Goal: Information Seeking & Learning: Check status

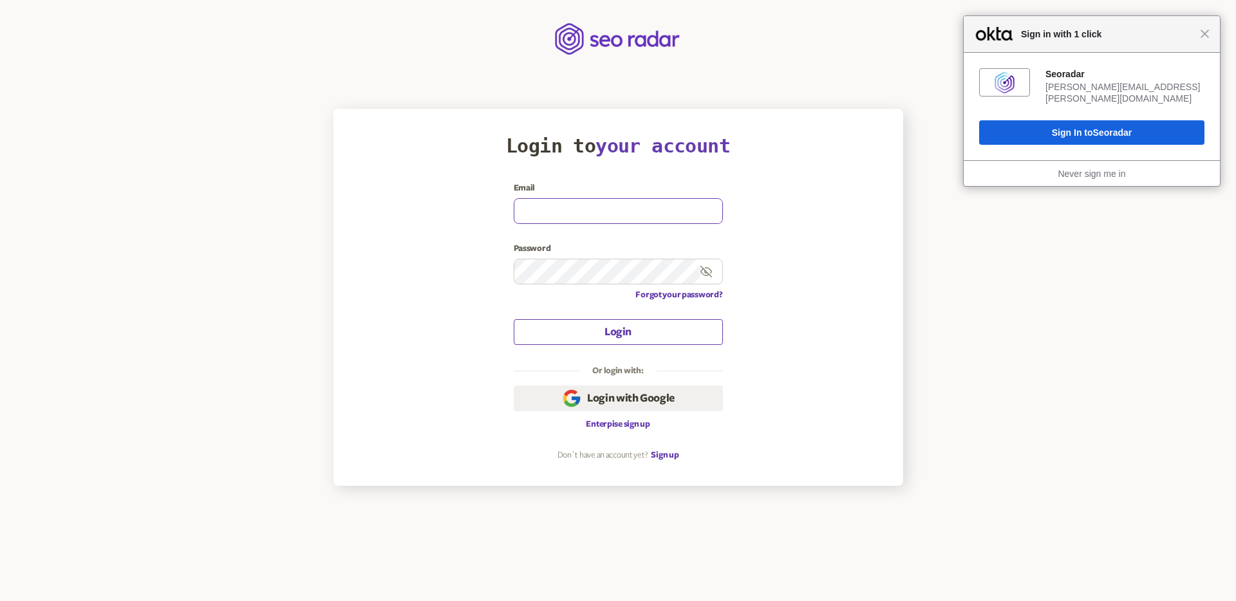
type input "[PERSON_NAME][EMAIL_ADDRESS][PERSON_NAME][DOMAIN_NAME]"
click at [615, 337] on button "Login" at bounding box center [618, 332] width 209 height 26
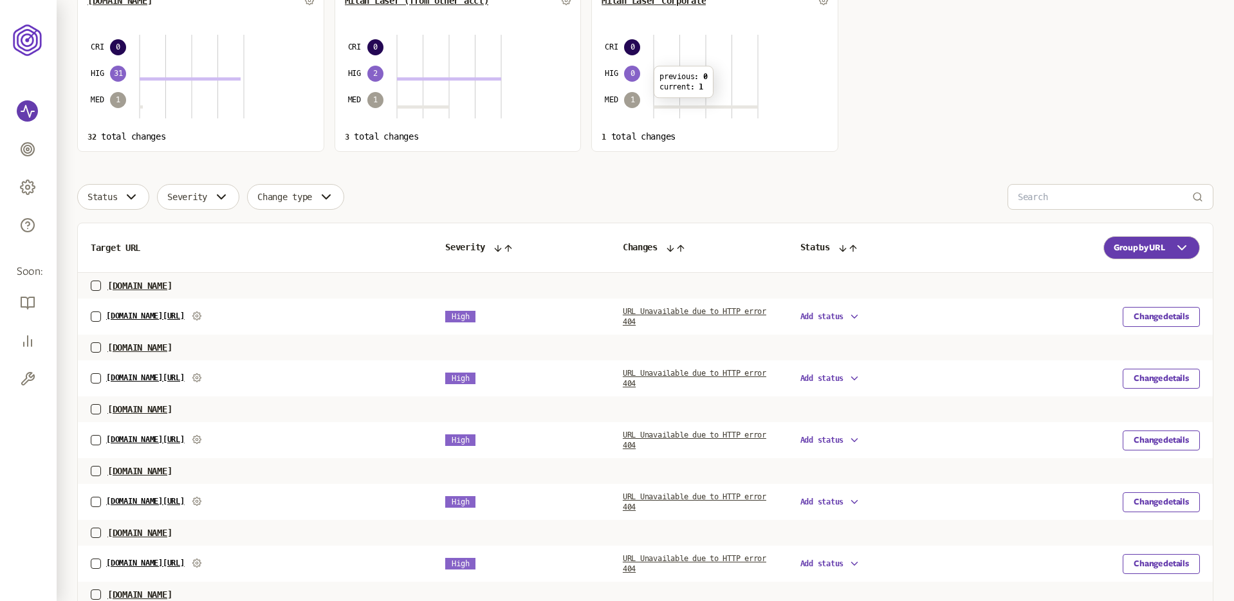
scroll to position [189, 0]
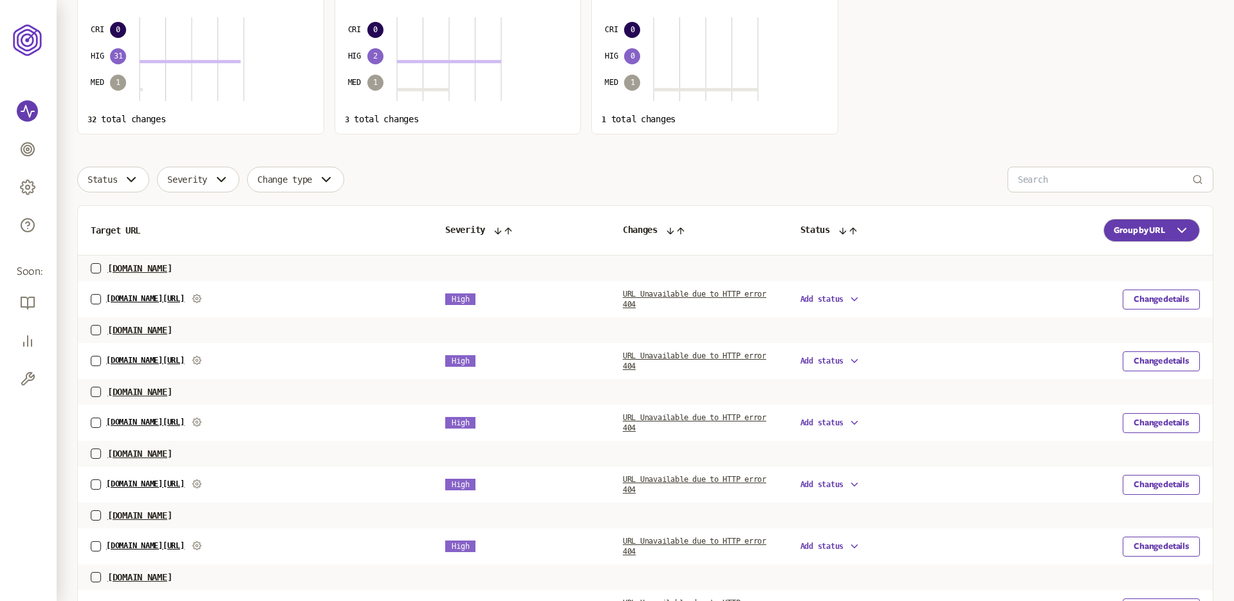
click at [114, 292] on td "[DOMAIN_NAME][URL]" at bounding box center [255, 299] width 355 height 36
click at [122, 297] on link "[DOMAIN_NAME][URL]" at bounding box center [145, 298] width 79 height 9
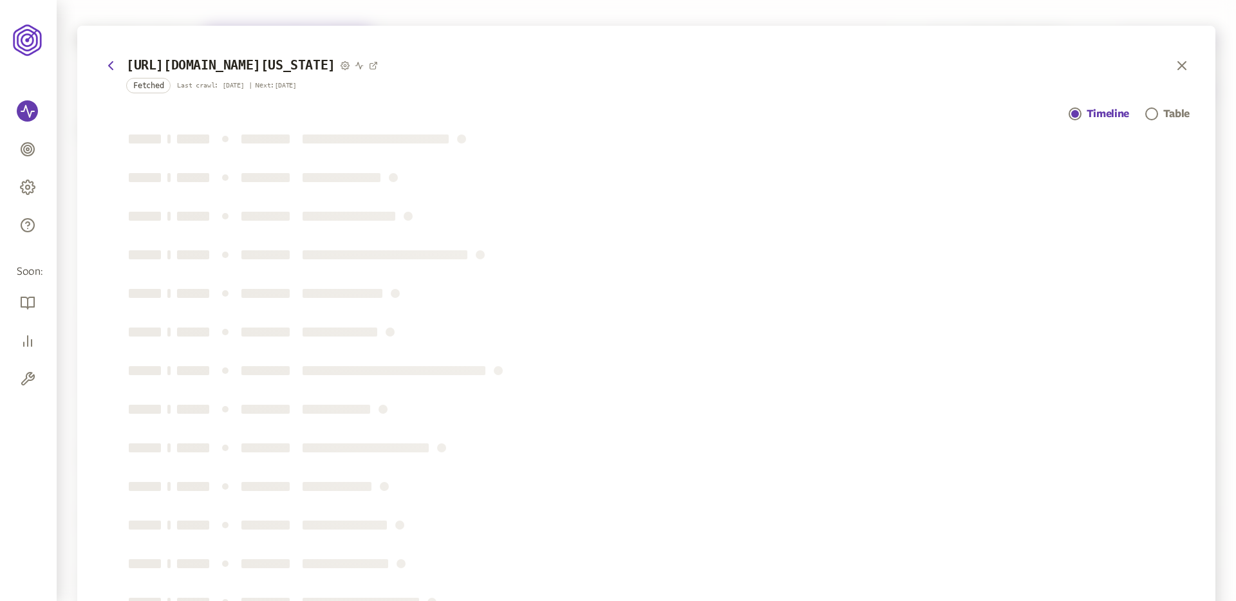
click at [335, 69] on h3 "[URL][DOMAIN_NAME][US_STATE]" at bounding box center [230, 65] width 209 height 15
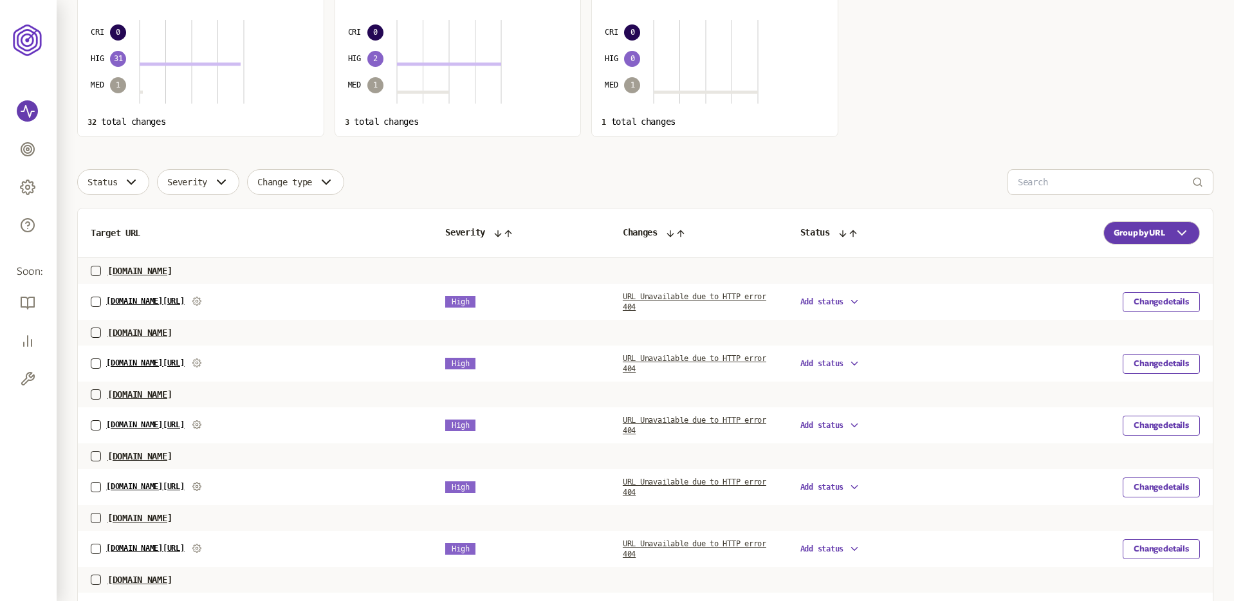
scroll to position [189, 0]
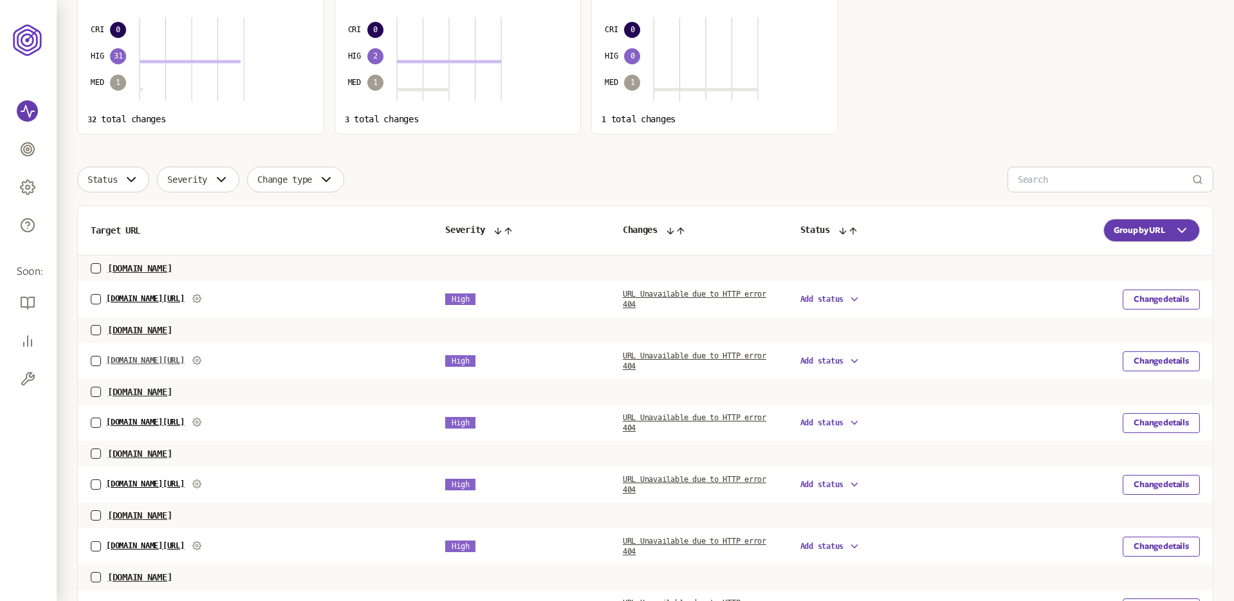
click at [185, 360] on link "[DOMAIN_NAME][URL]" at bounding box center [145, 360] width 79 height 9
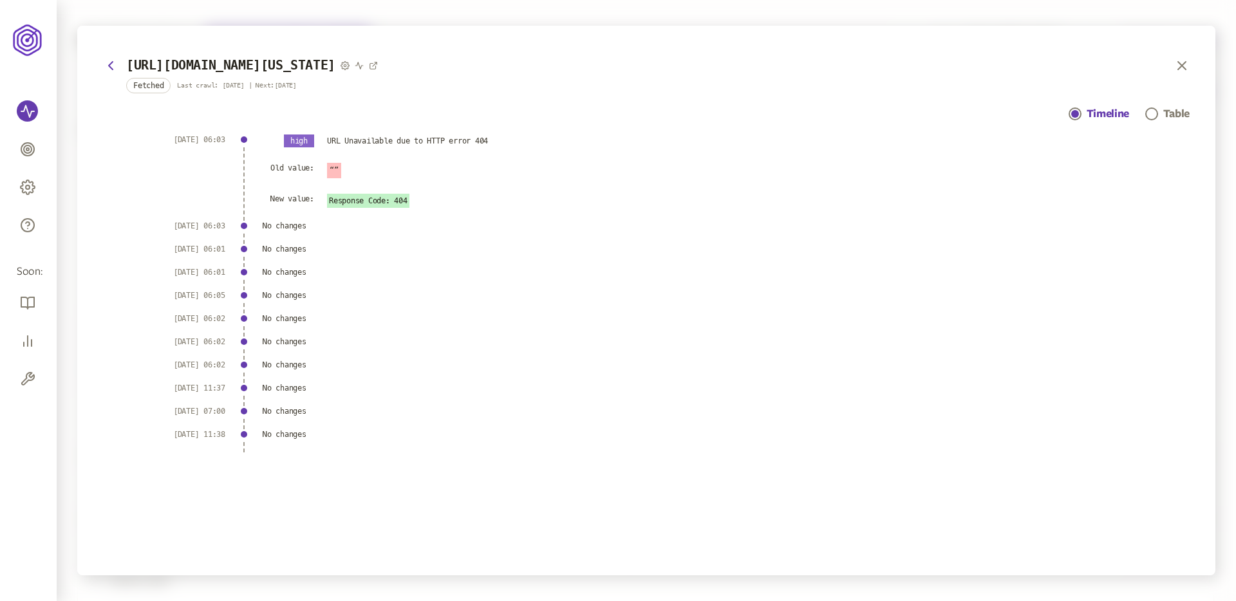
click at [313, 64] on h3 "[URL][DOMAIN_NAME][US_STATE]" at bounding box center [230, 65] width 209 height 15
copy div "[URL][DOMAIN_NAME][US_STATE]"
